Goal: Information Seeking & Learning: Learn about a topic

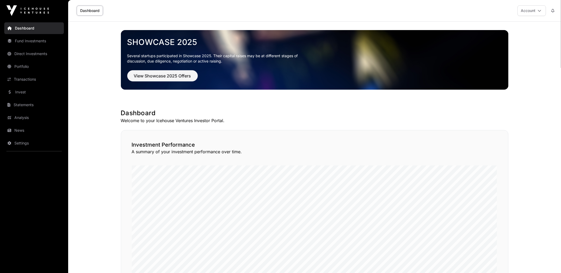
click at [25, 68] on link "Portfolio" at bounding box center [34, 67] width 60 height 12
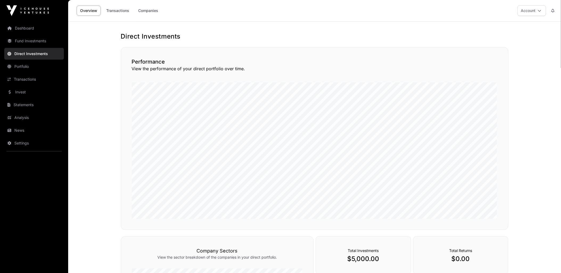
click at [26, 68] on link "Portfolio" at bounding box center [34, 67] width 60 height 12
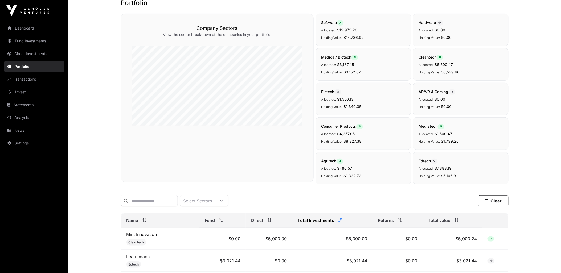
scroll to position [148, 0]
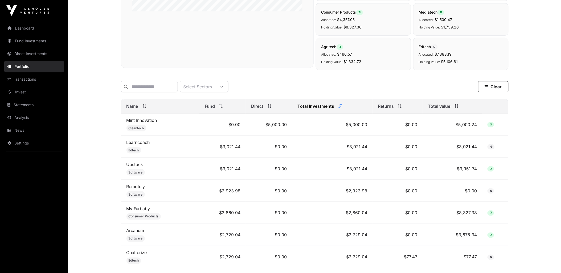
click at [145, 123] on link "Mint Innovation" at bounding box center [142, 120] width 31 height 5
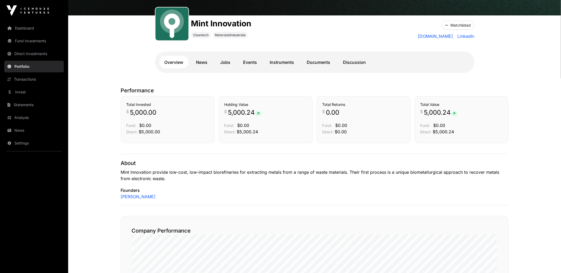
scroll to position [48, 0]
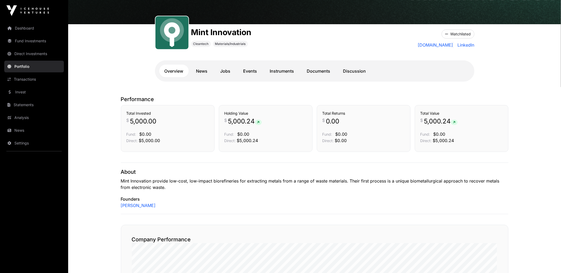
click at [199, 73] on link "News" at bounding box center [202, 71] width 22 height 13
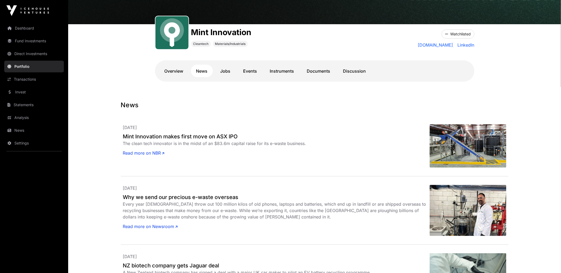
click at [226, 71] on link "Jobs" at bounding box center [225, 71] width 21 height 13
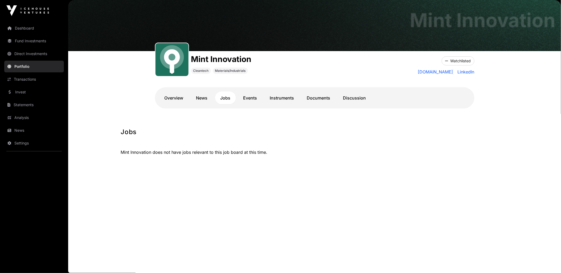
click at [323, 100] on link "Documents" at bounding box center [319, 98] width 34 height 13
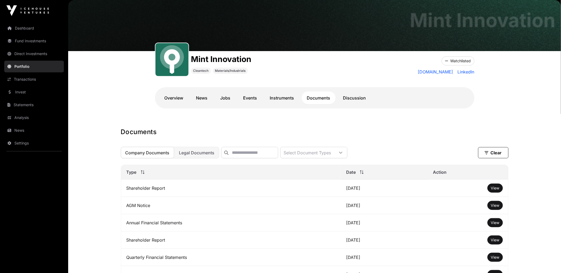
click at [356, 100] on link "Discussion" at bounding box center [355, 98] width 34 height 13
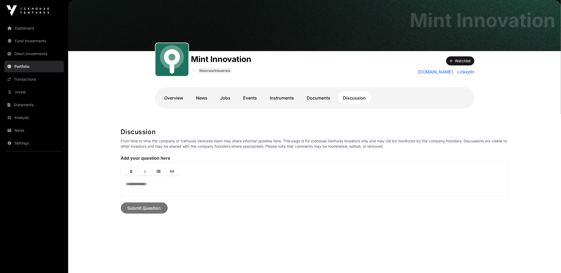
click at [172, 97] on link "Overview" at bounding box center [174, 98] width 30 height 13
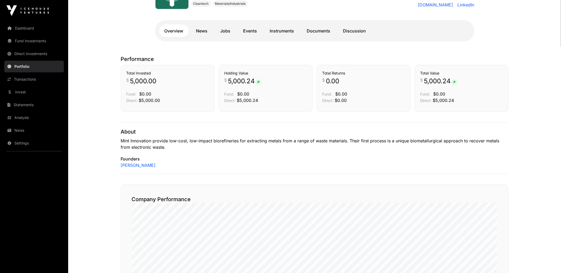
scroll to position [59, 0]
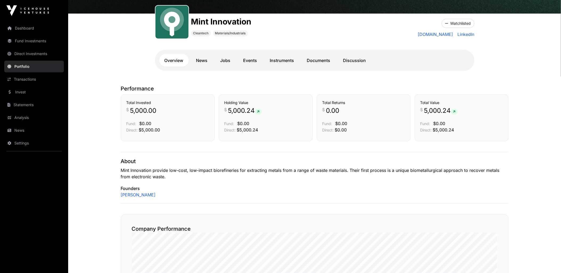
click at [25, 55] on link "Direct Investments" at bounding box center [34, 54] width 60 height 12
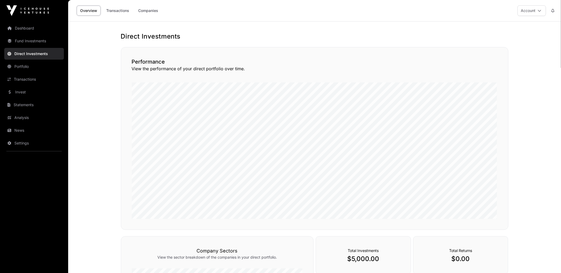
click at [34, 40] on link "Fund Investments" at bounding box center [34, 41] width 60 height 12
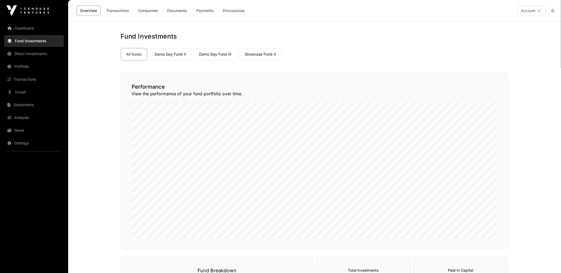
click at [146, 10] on link "Companies" at bounding box center [148, 11] width 27 height 10
